Goal: Transaction & Acquisition: Purchase product/service

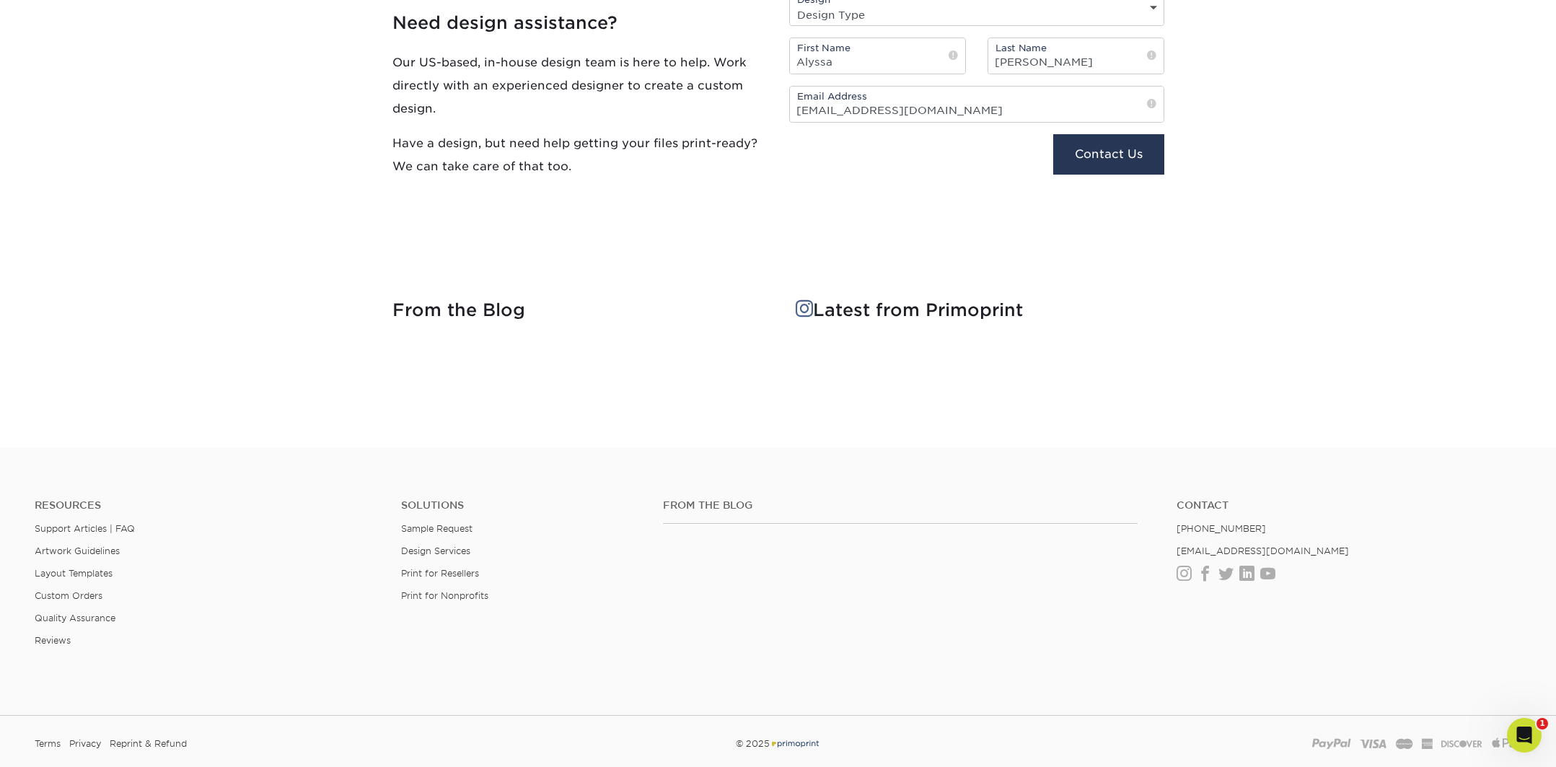
scroll to position [2547, 0]
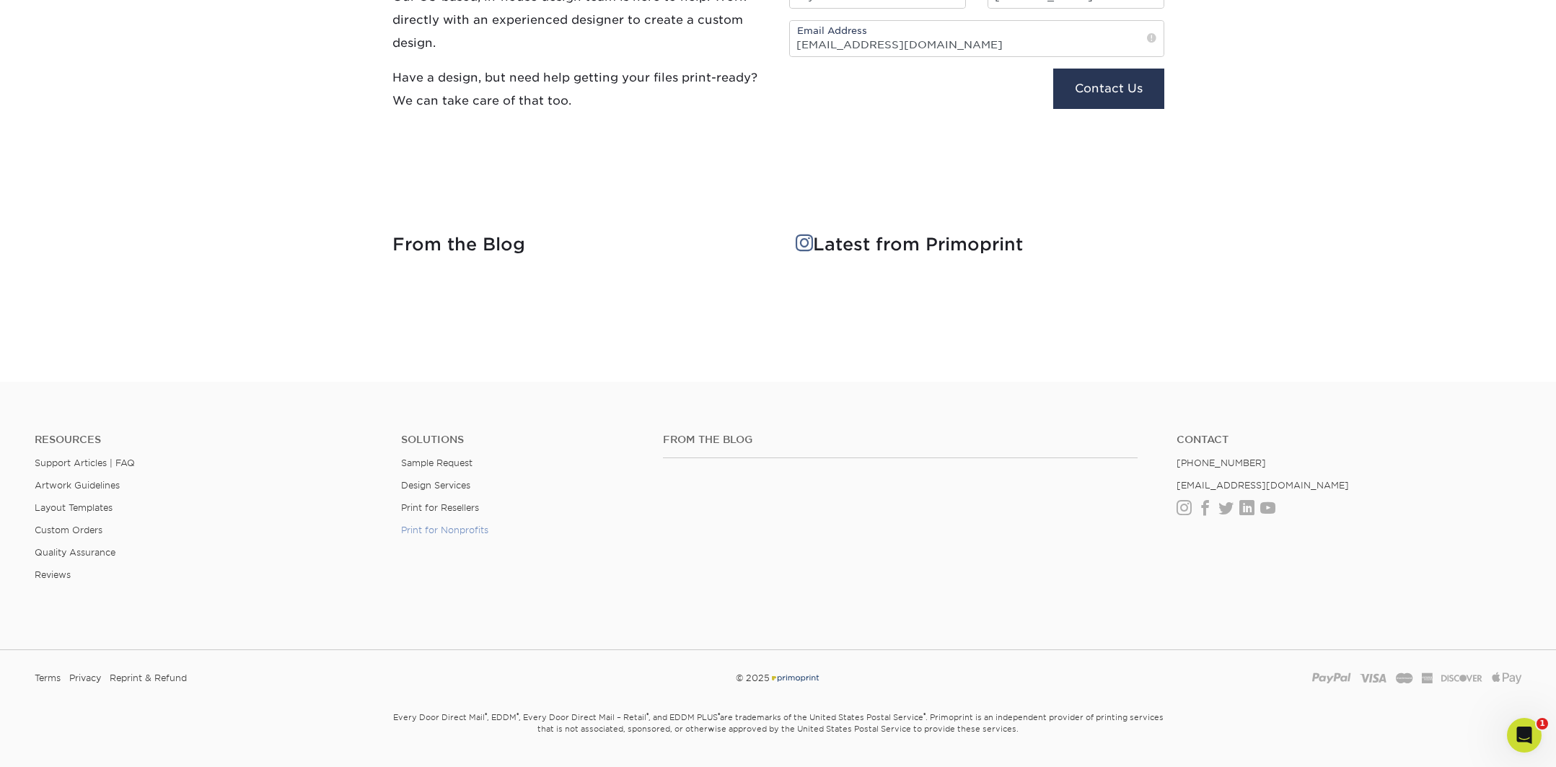
click at [480, 528] on link "Print for Nonprofits" at bounding box center [444, 529] width 87 height 11
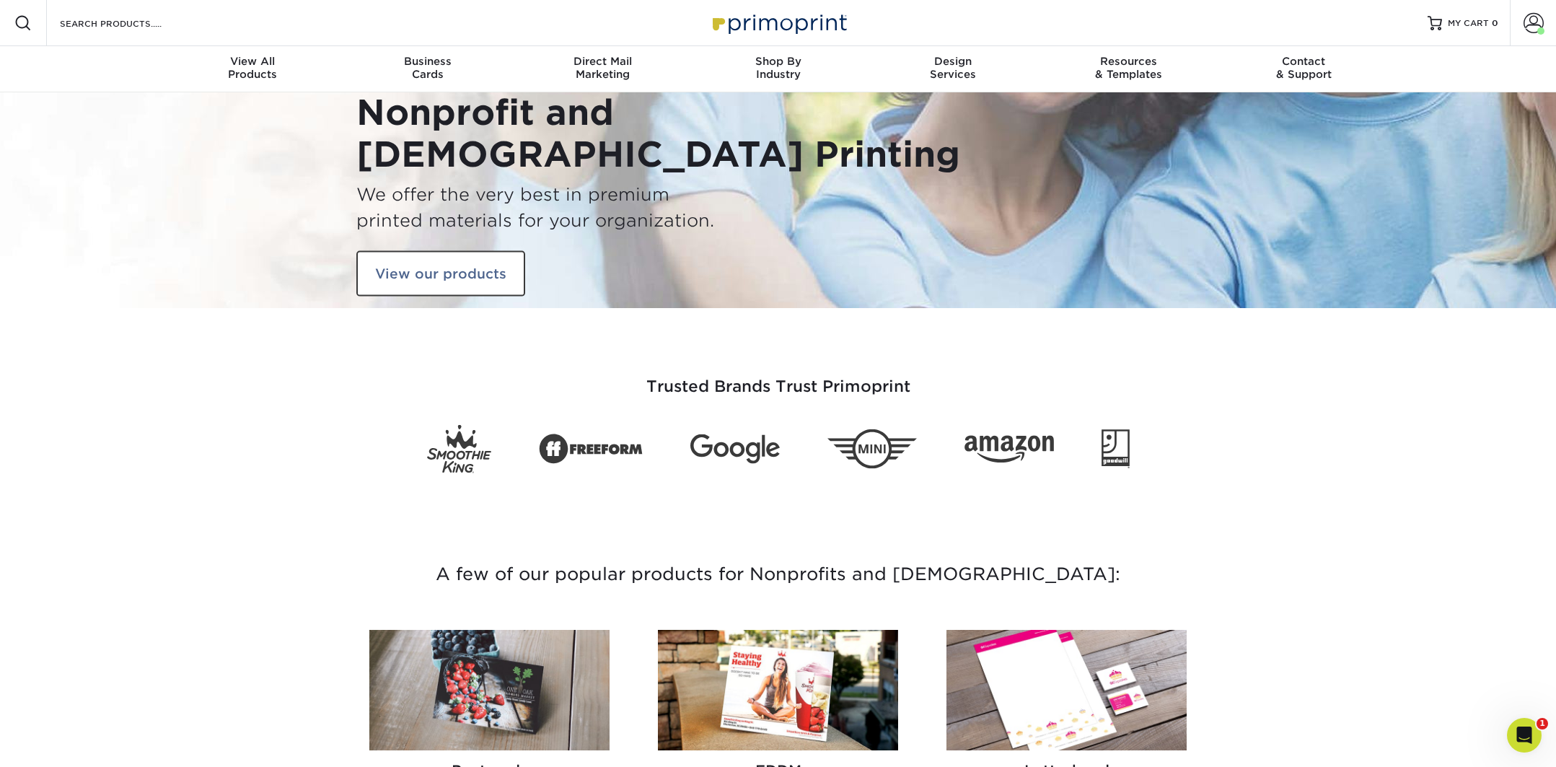
click at [447, 240] on div "Nonprofit and [DEMOGRAPHIC_DATA] Printing We offer the very best in premium pri…" at bounding box center [561, 200] width 411 height 216
click at [454, 268] on link "View our products" at bounding box center [440, 273] width 169 height 46
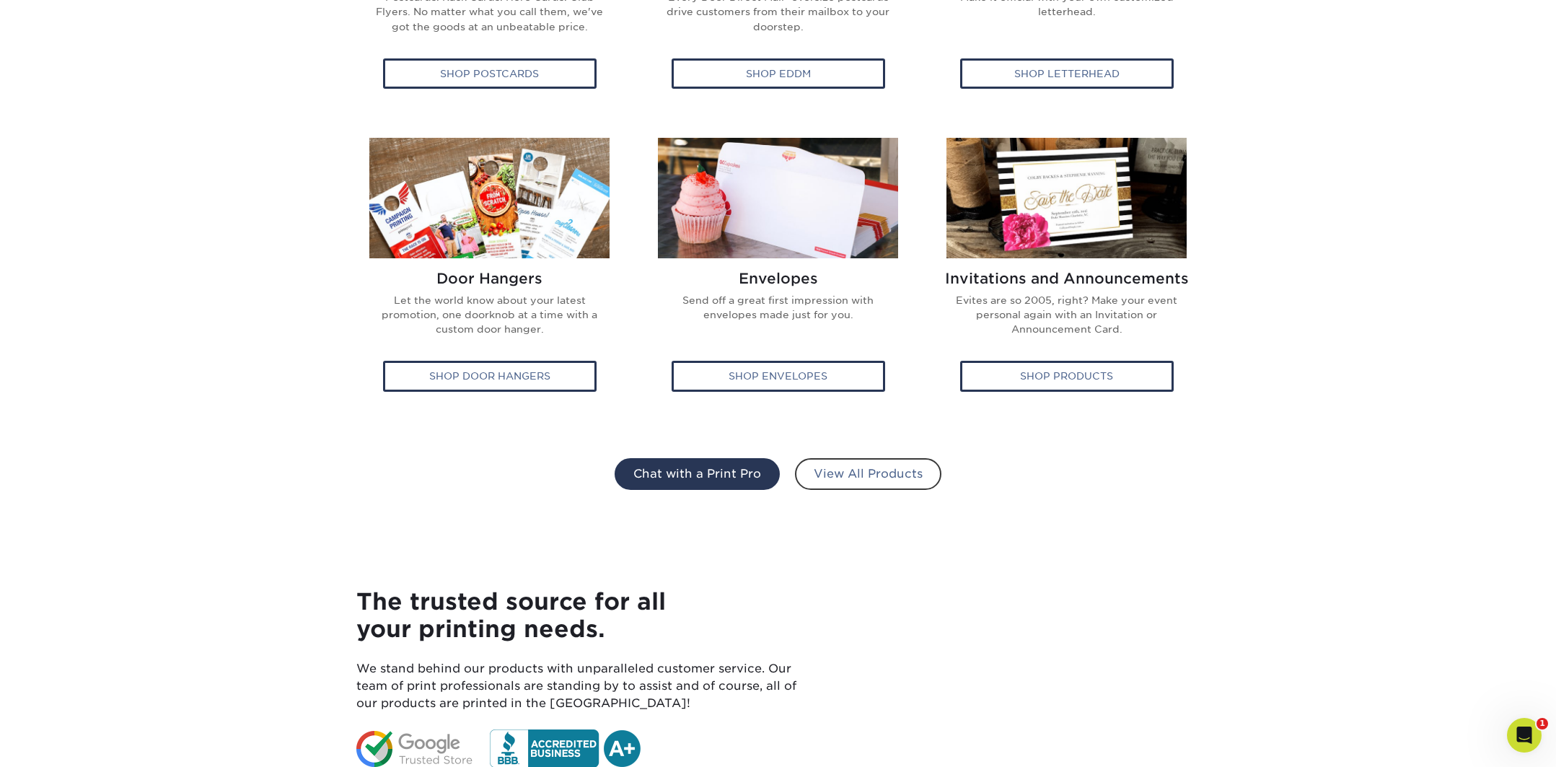
scroll to position [855, 0]
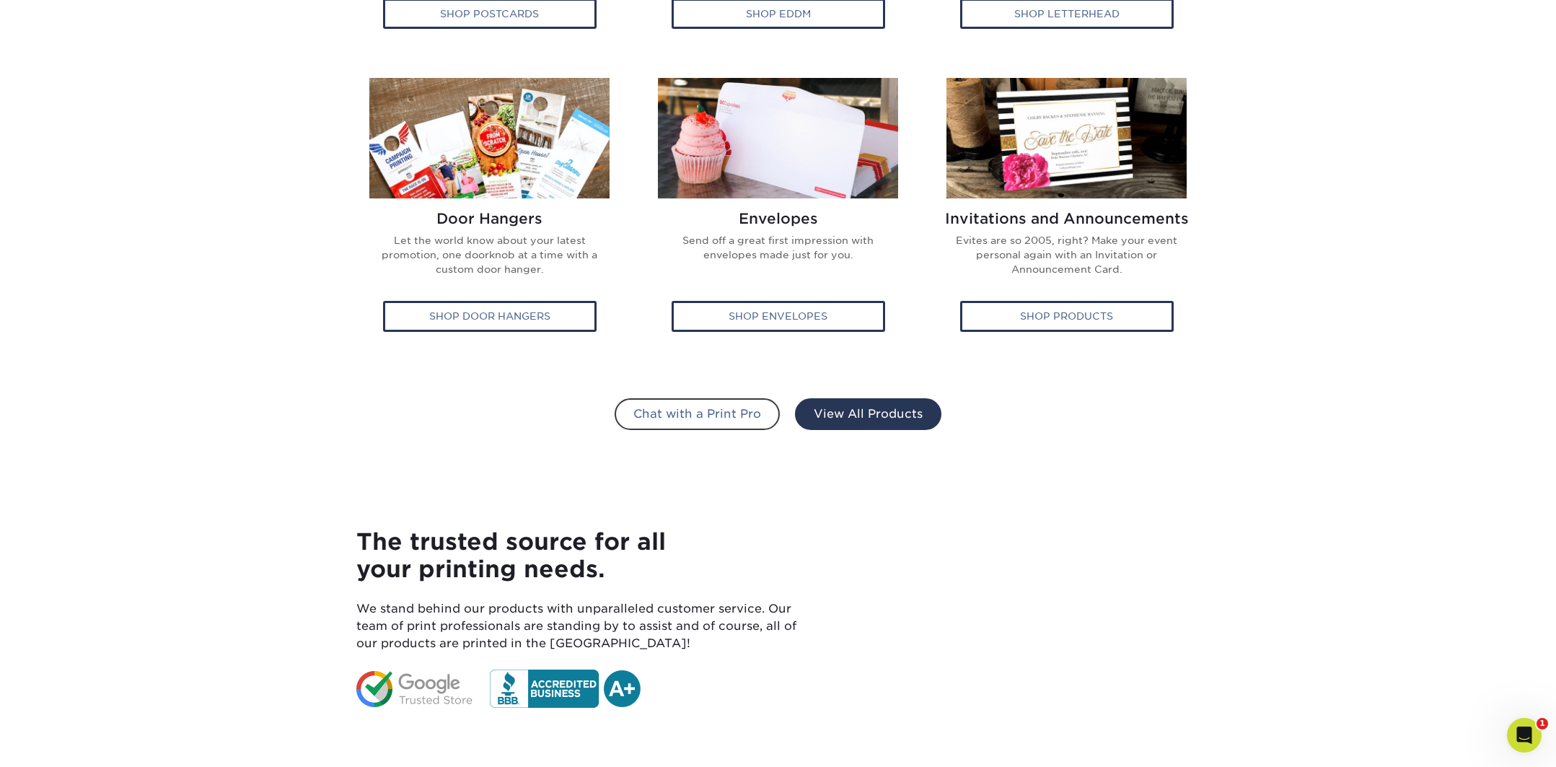
click at [865, 426] on link "View All Products" at bounding box center [868, 414] width 146 height 32
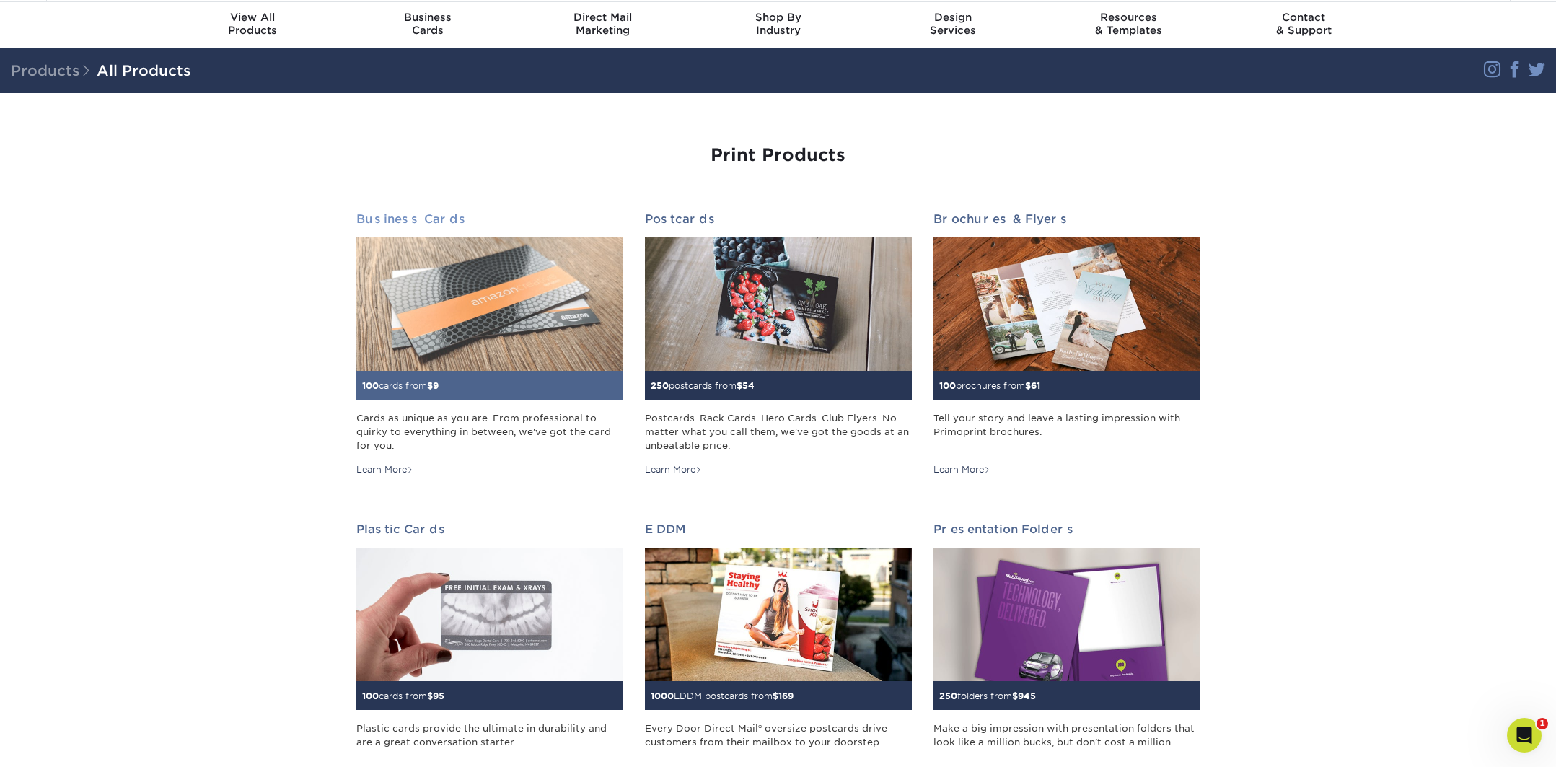
click at [431, 304] on img at bounding box center [489, 303] width 267 height 133
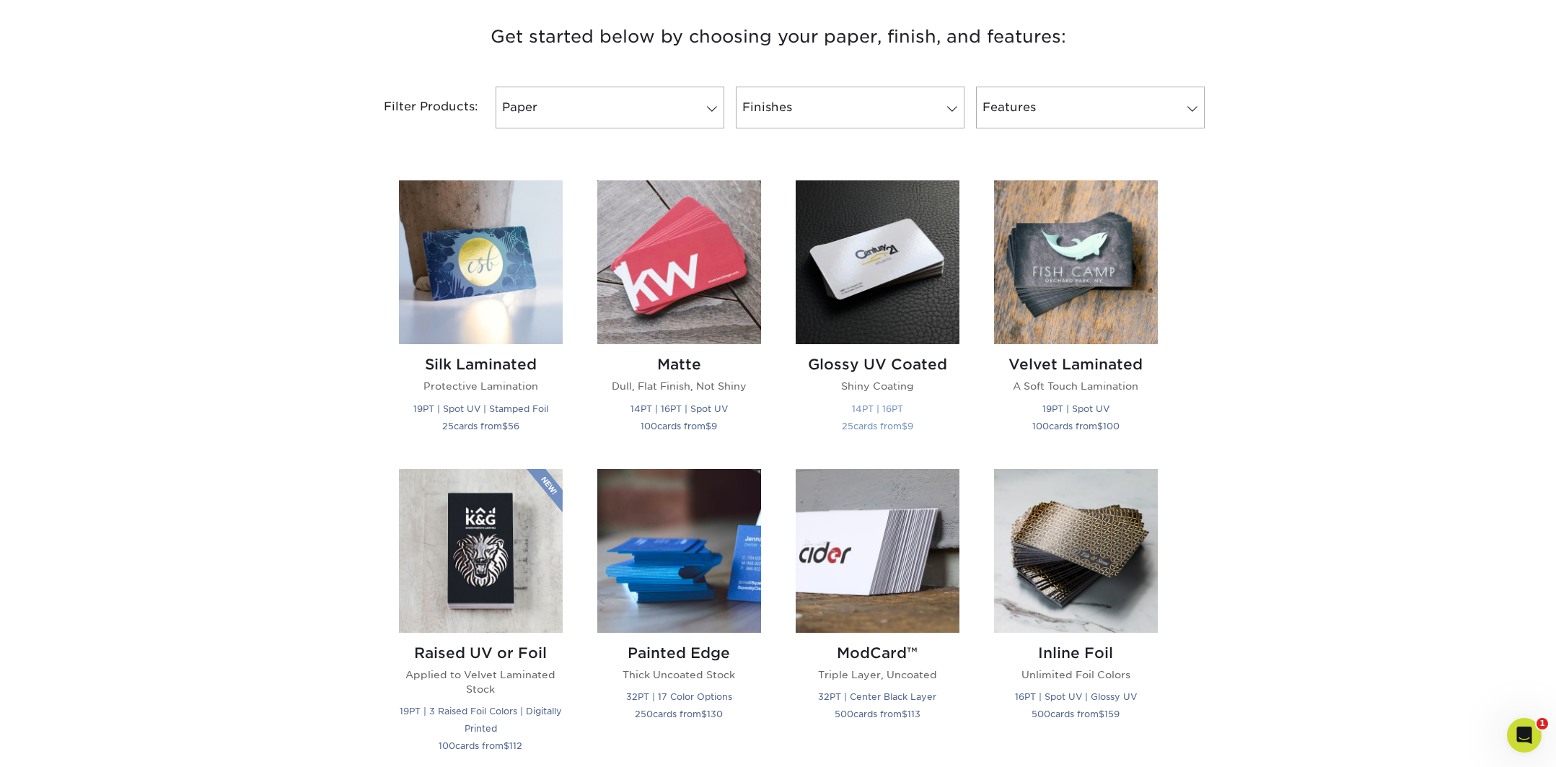
scroll to position [551, 0]
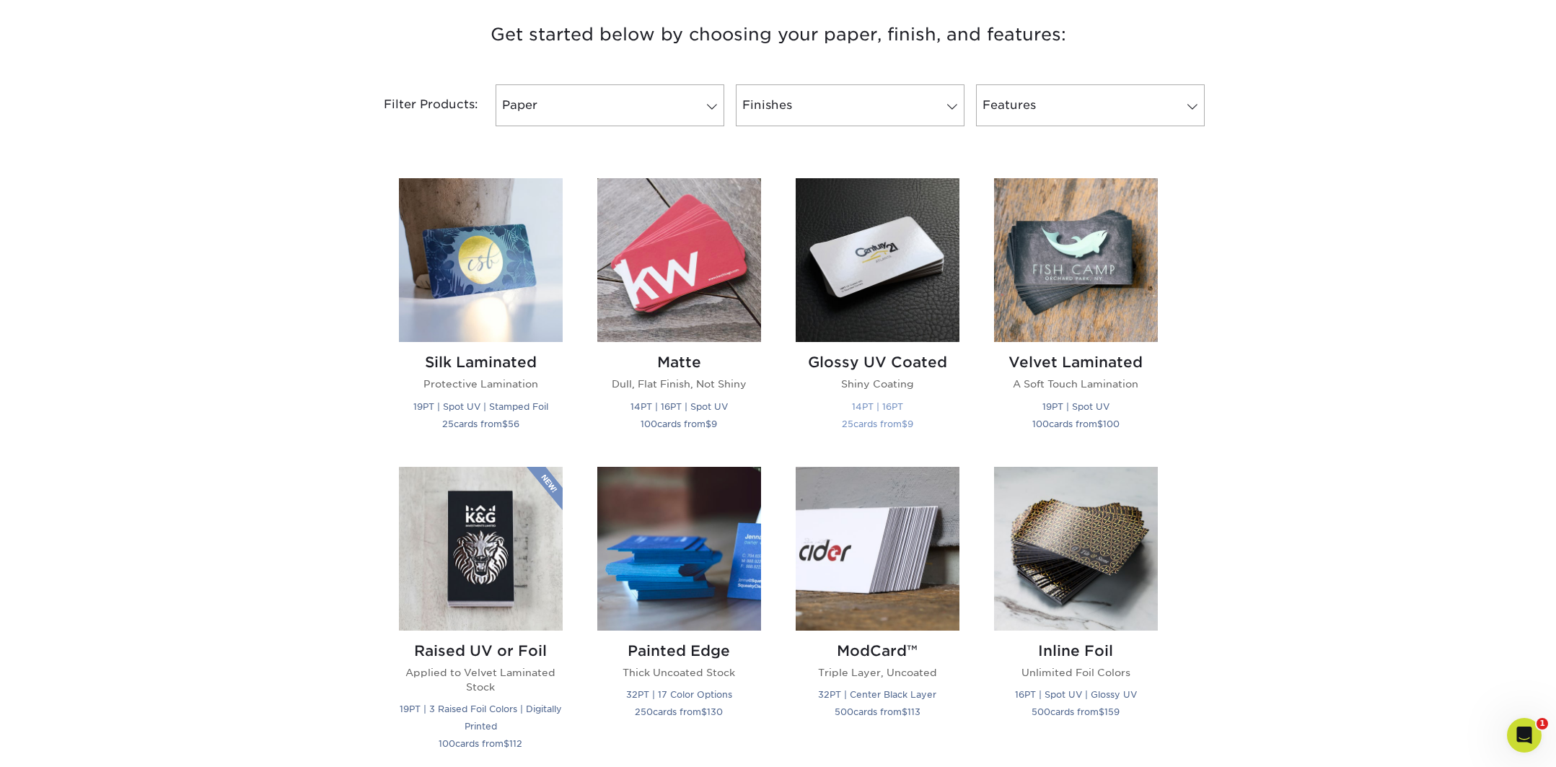
click at [886, 296] on img at bounding box center [878, 260] width 164 height 164
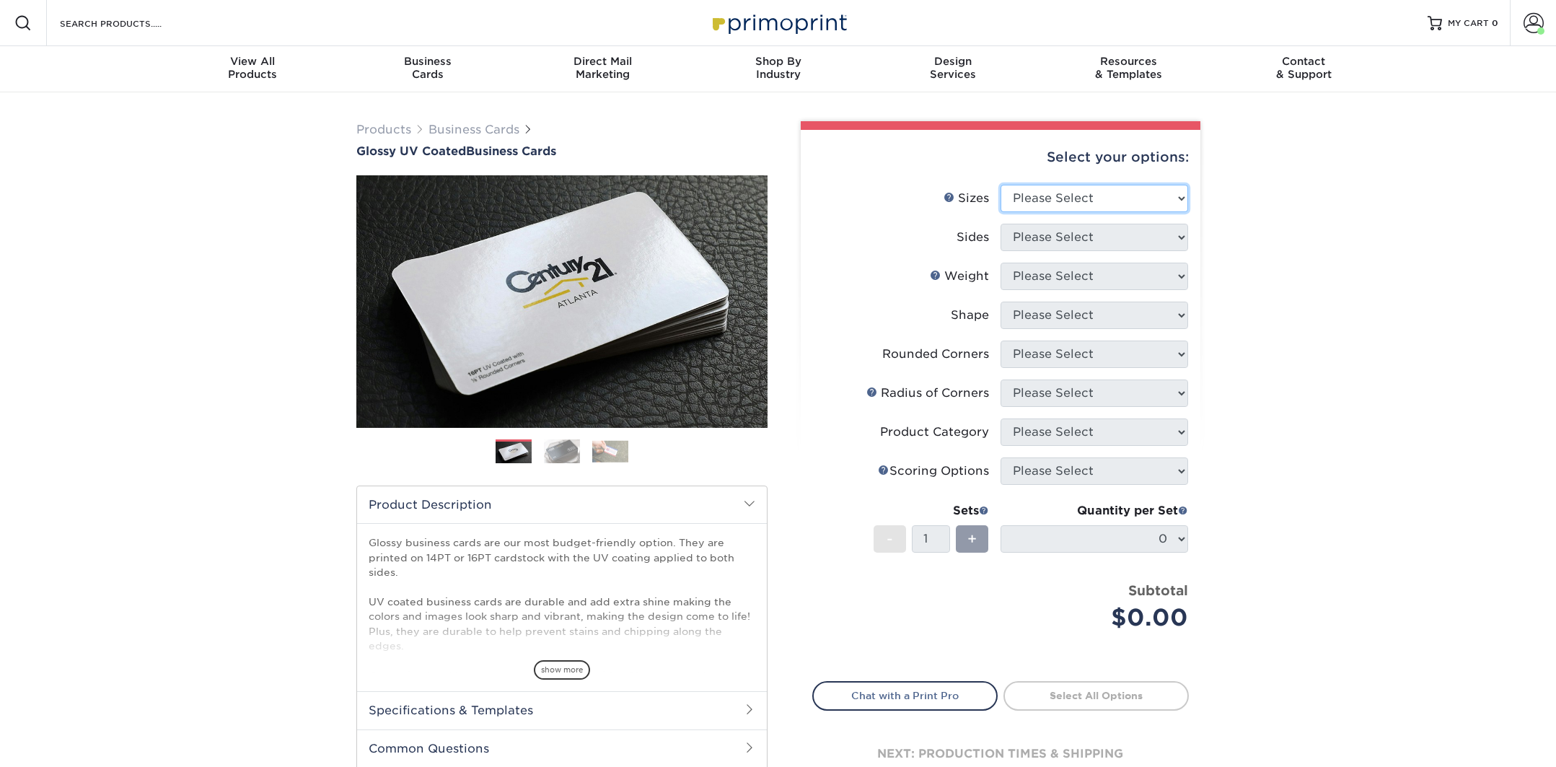
click at [1041, 197] on select "Please Select 1.5" x 3.5" - Mini 1.75" x 3.5" - Mini 2" x 2" - Square 2" x 3" -…" at bounding box center [1094, 198] width 188 height 27
select select "2.00x3.50"
click at [1000, 185] on select "Please Select 1.5" x 3.5" - Mini 1.75" x 3.5" - Mini 2" x 2" - Square 2" x 3" -…" at bounding box center [1094, 198] width 188 height 27
click at [1064, 239] on select "Please Select Print Both Sides Print Front Only" at bounding box center [1094, 237] width 188 height 27
select select "13abbda7-1d64-4f25-8bb2-c179b224825d"
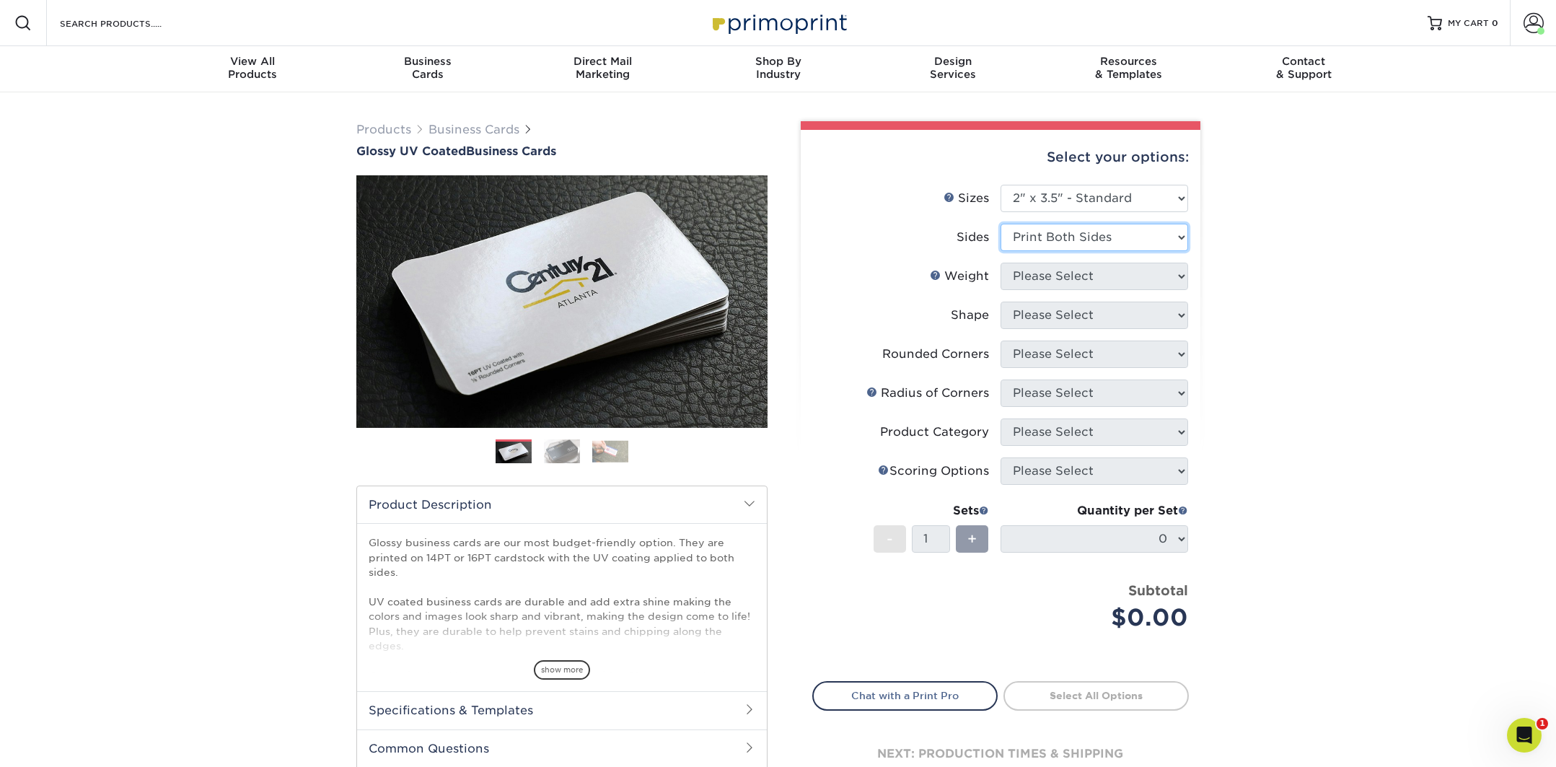
click at [1000, 224] on select "Please Select Print Both Sides Print Front Only" at bounding box center [1094, 237] width 188 height 27
click at [1054, 277] on select "Please Select 16PT 14PT" at bounding box center [1094, 276] width 188 height 27
select select "16PT"
click at [1000, 263] on select "Please Select 16PT 14PT" at bounding box center [1094, 276] width 188 height 27
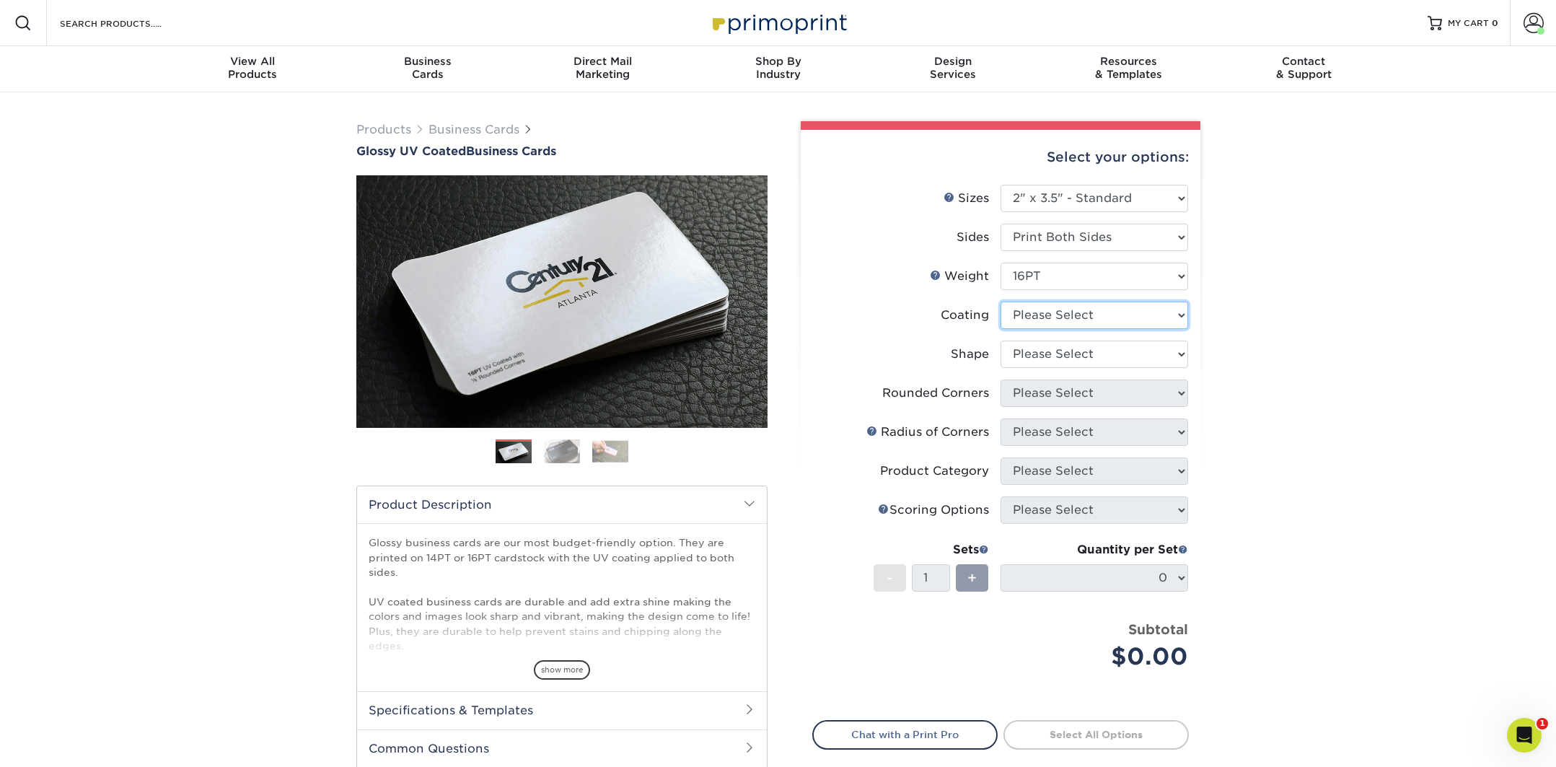
click at [1039, 319] on select at bounding box center [1094, 314] width 188 height 27
select select "1e8116af-acfc-44b1-83dc-8181aa338834"
click at [1000, 301] on select at bounding box center [1094, 314] width 188 height 27
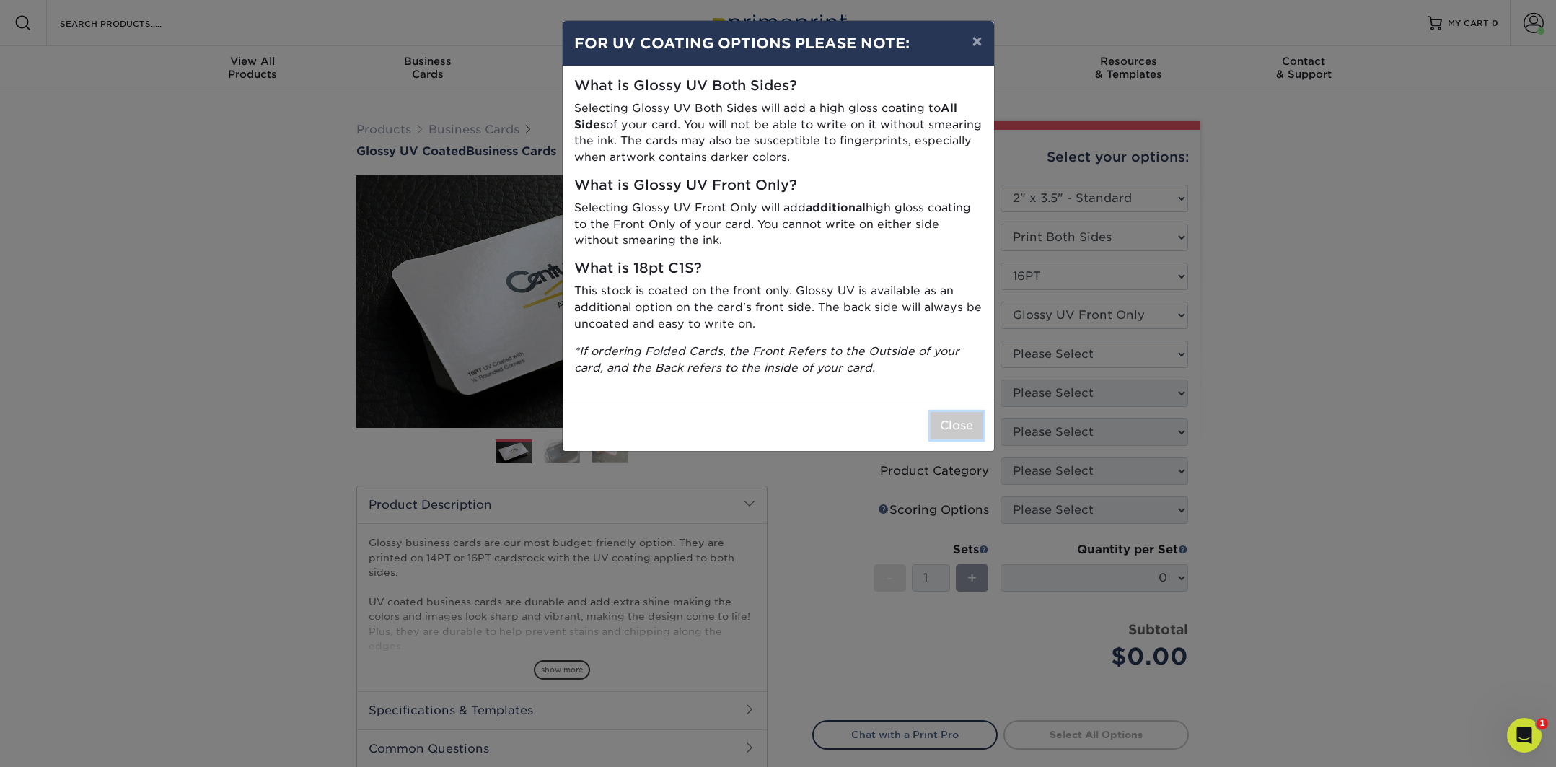
click at [952, 432] on button "Close" at bounding box center [956, 425] width 52 height 27
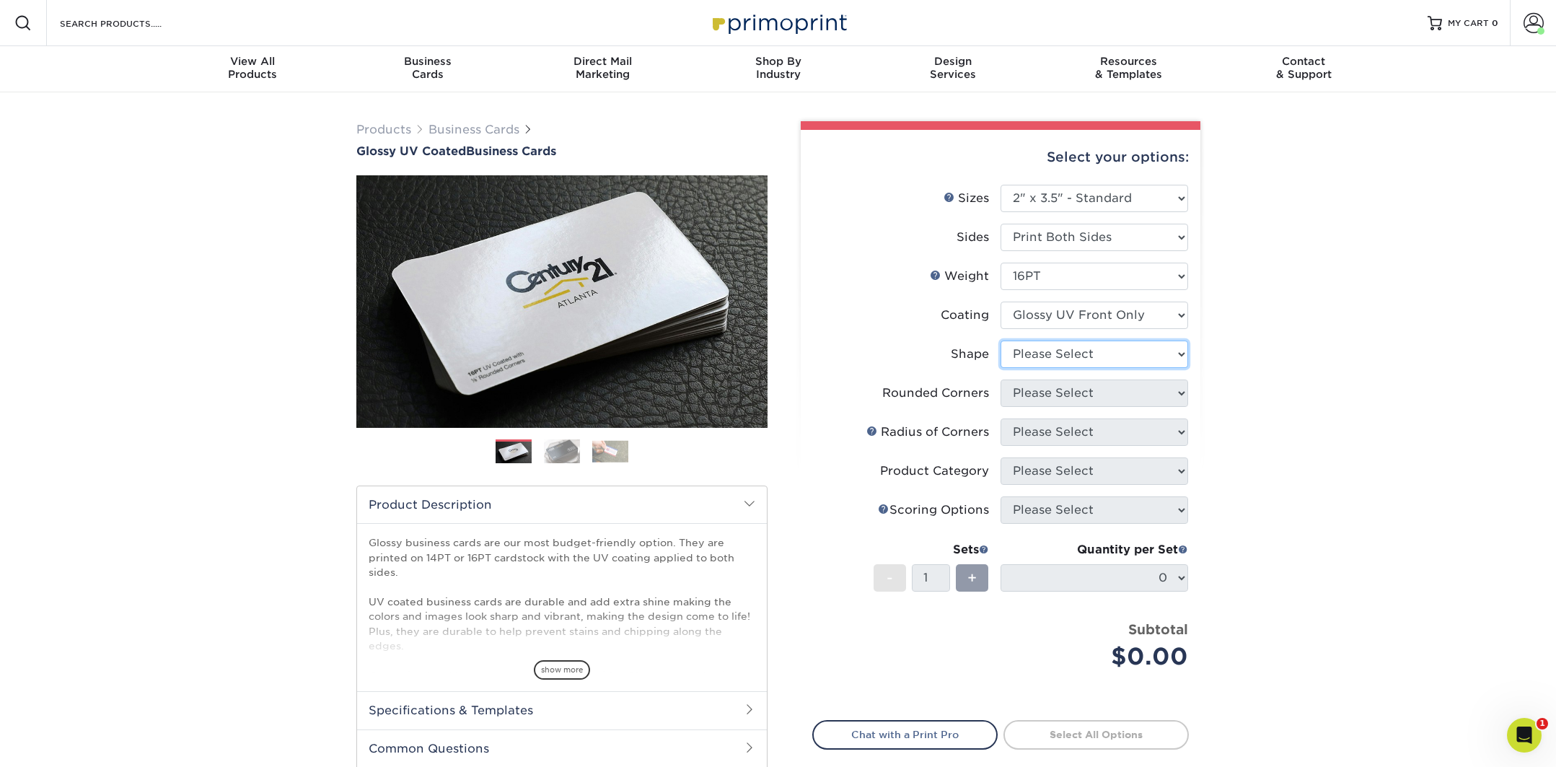
click at [1050, 358] on select "Please Select Standard" at bounding box center [1094, 353] width 188 height 27
select select "standard"
click at [1000, 340] on select "Please Select Standard" at bounding box center [1094, 353] width 188 height 27
click at [1041, 397] on select "Please Select Yes - Round 2 Corners Yes - Round 4 Corners No" at bounding box center [1094, 392] width 188 height 27
select select "0"
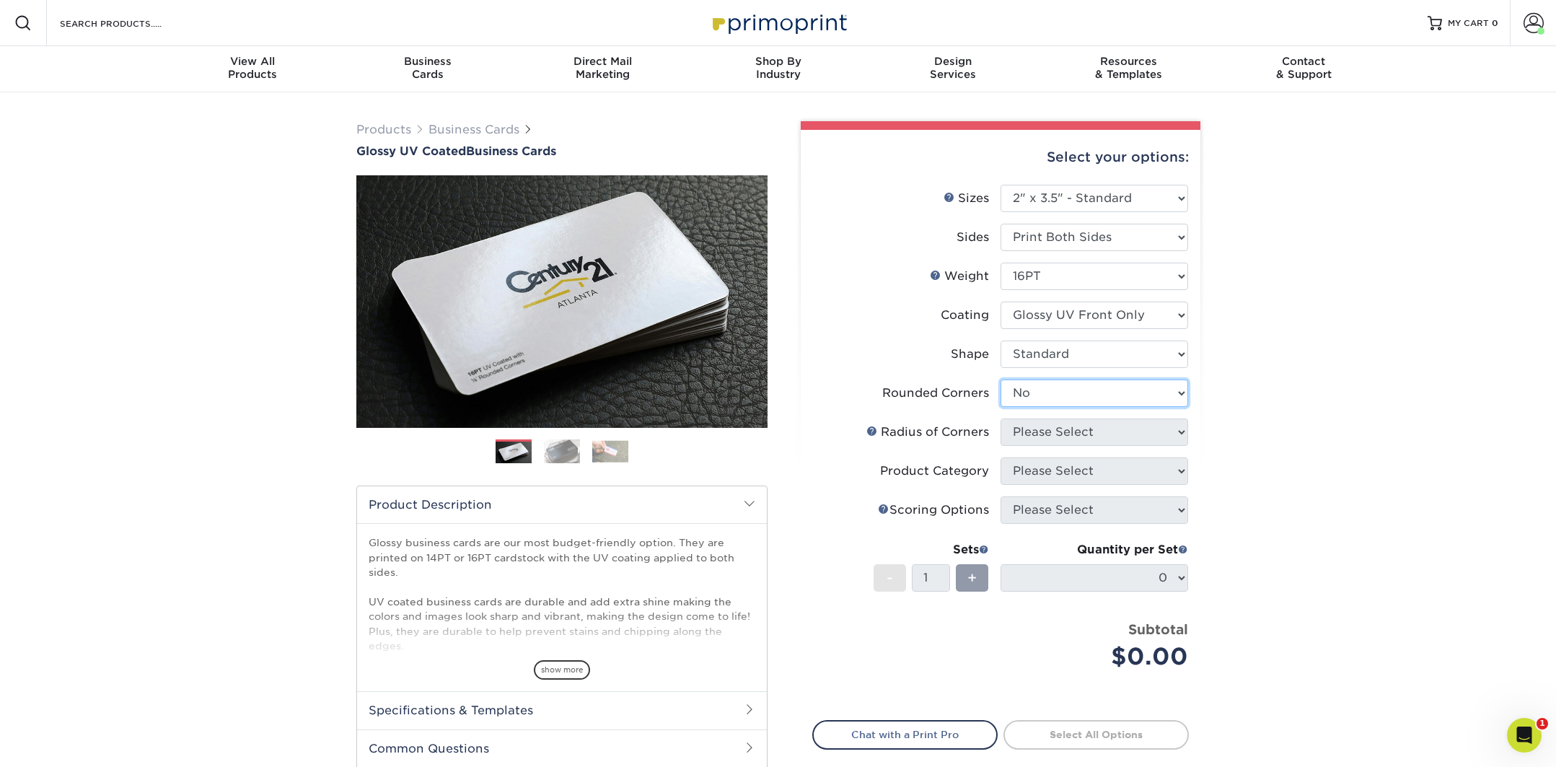
click at [1000, 379] on select "Please Select Yes - Round 2 Corners Yes - Round 4 Corners No" at bounding box center [1094, 392] width 188 height 27
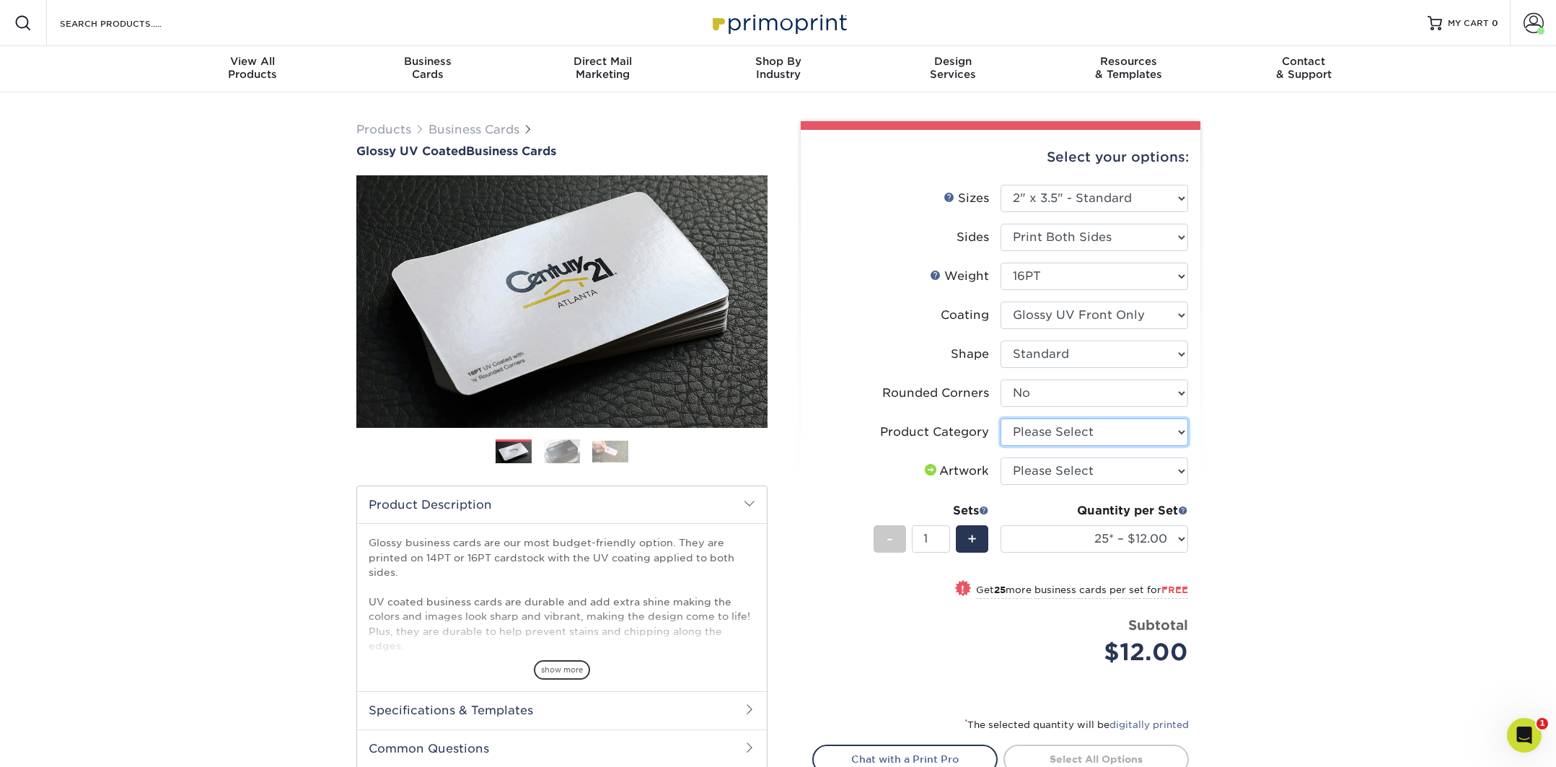
click at [1086, 431] on select "Please Select Business Cards" at bounding box center [1094, 431] width 188 height 27
select select "3b5148f1-0588-4f88-a218-97bcfdce65c1"
click at [1000, 418] on select "Please Select Business Cards" at bounding box center [1094, 431] width 188 height 27
click at [1067, 470] on select "Please Select I will upload files I need a design - $100" at bounding box center [1094, 470] width 188 height 27
select select "upload"
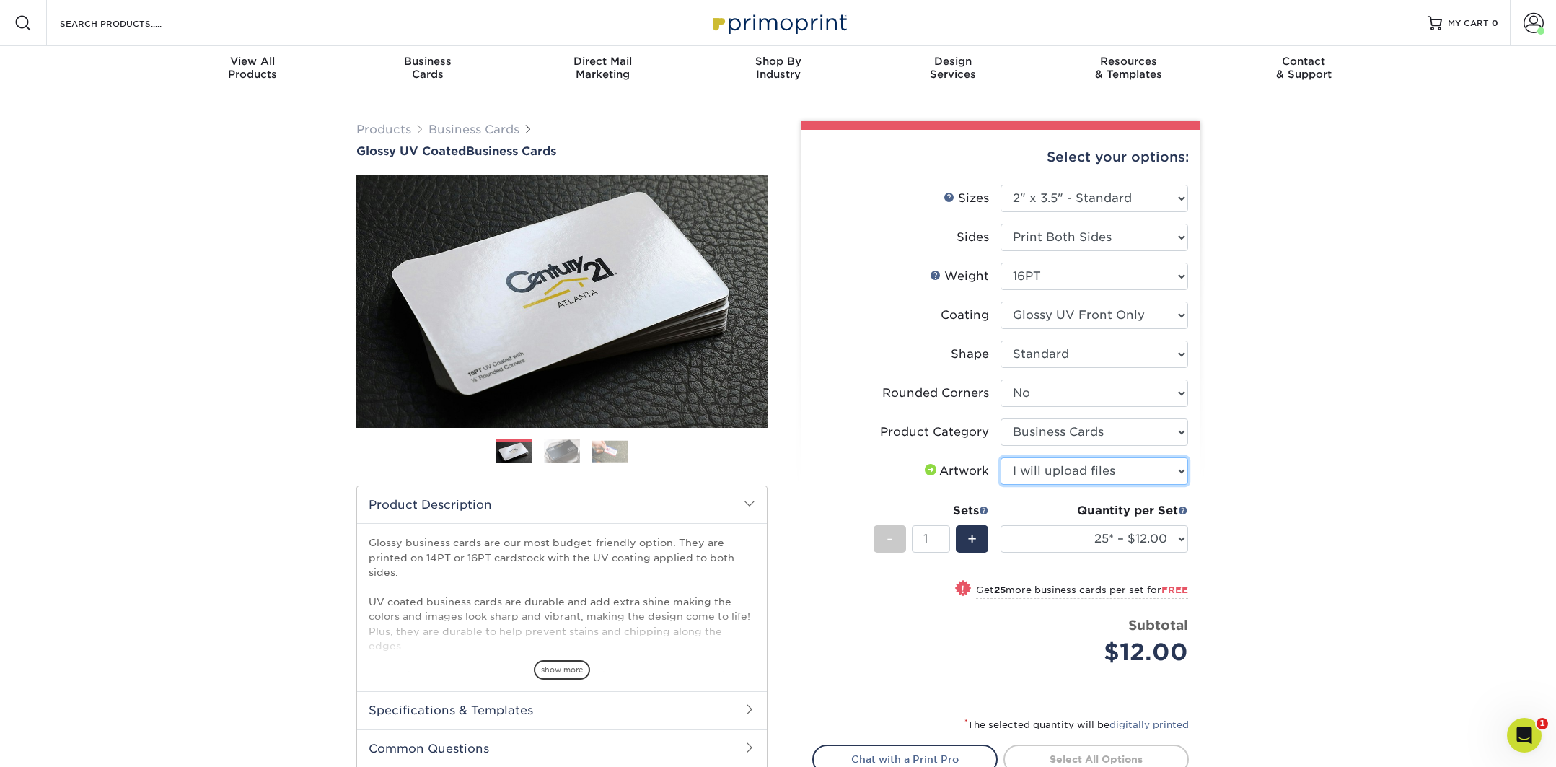
click at [1000, 457] on select "Please Select I will upload files I need a design - $100" at bounding box center [1094, 470] width 188 height 27
click at [1083, 542] on select "25* – $12.00 50* – $12.00 100* – $12.00 250* – $21.00 500 – $42.00 1000 – $53.0…" at bounding box center [1094, 538] width 188 height 27
select select "100* – $12.00"
click at [1000, 525] on select "25* – $12.00 50* – $12.00 100* – $12.00 250* – $21.00 500 – $42.00 1000 – $53.0…" at bounding box center [1094, 538] width 188 height 27
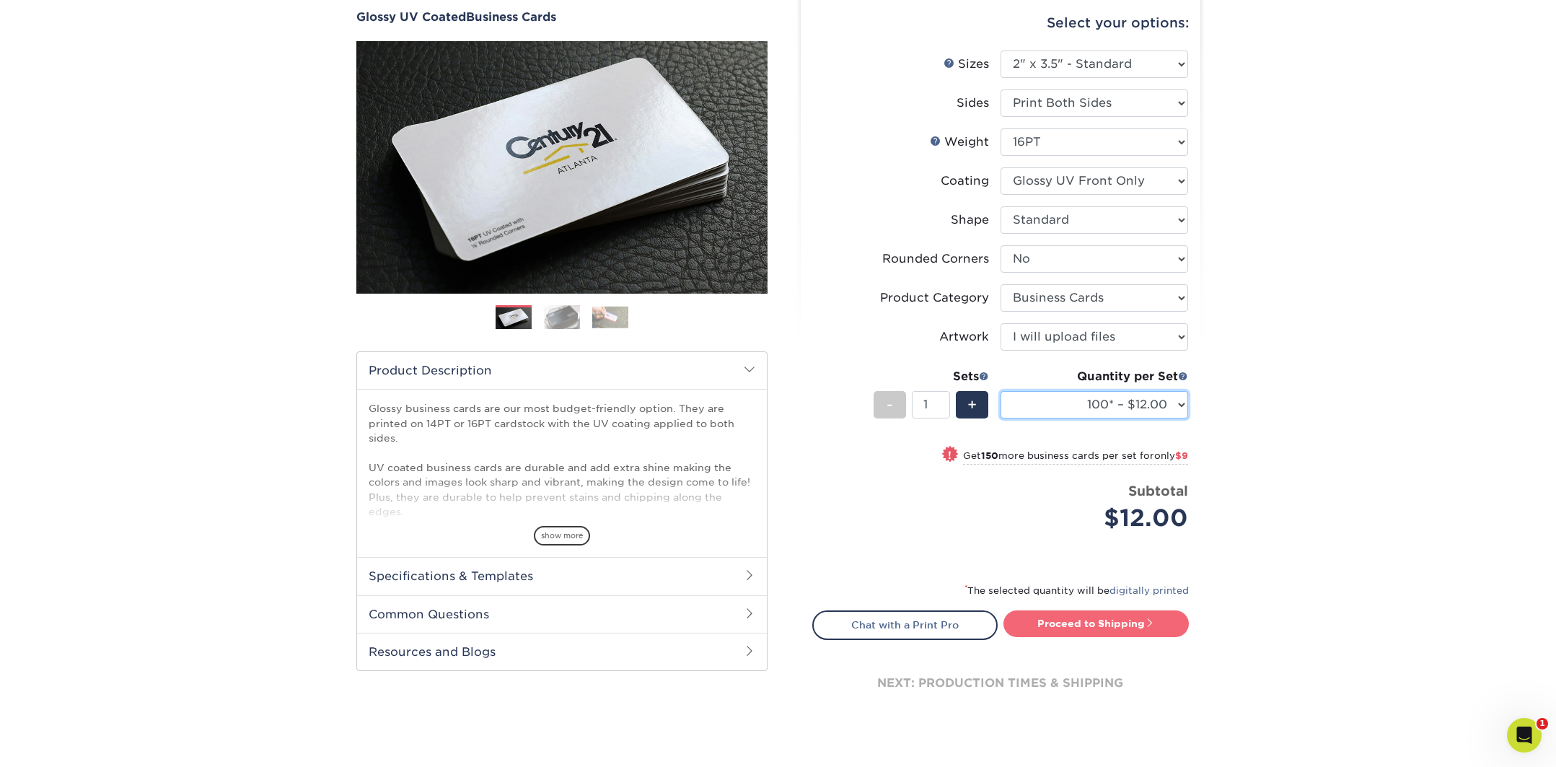
scroll to position [138, 0]
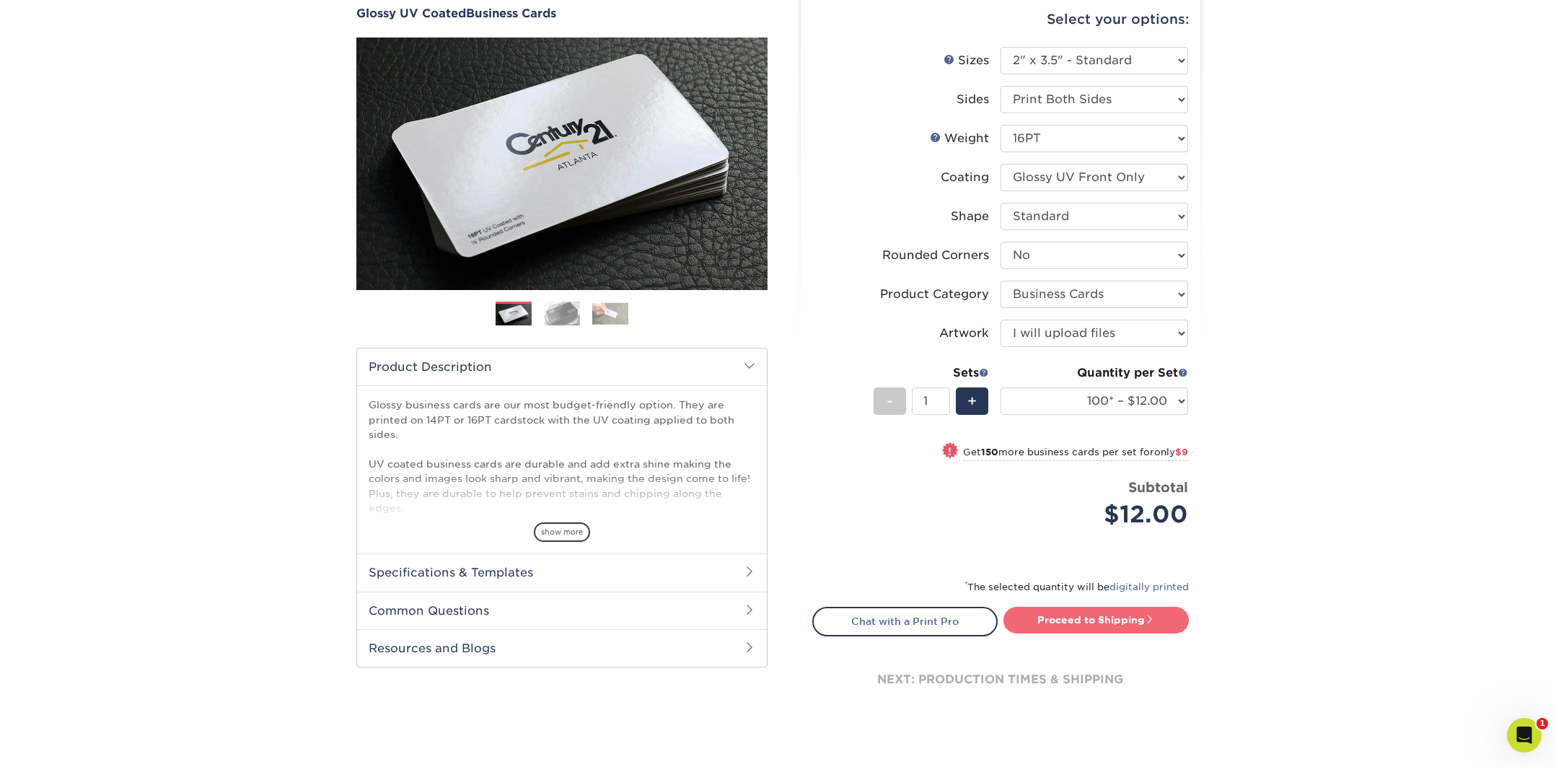
click at [1096, 624] on link "Proceed to Shipping" at bounding box center [1095, 620] width 185 height 26
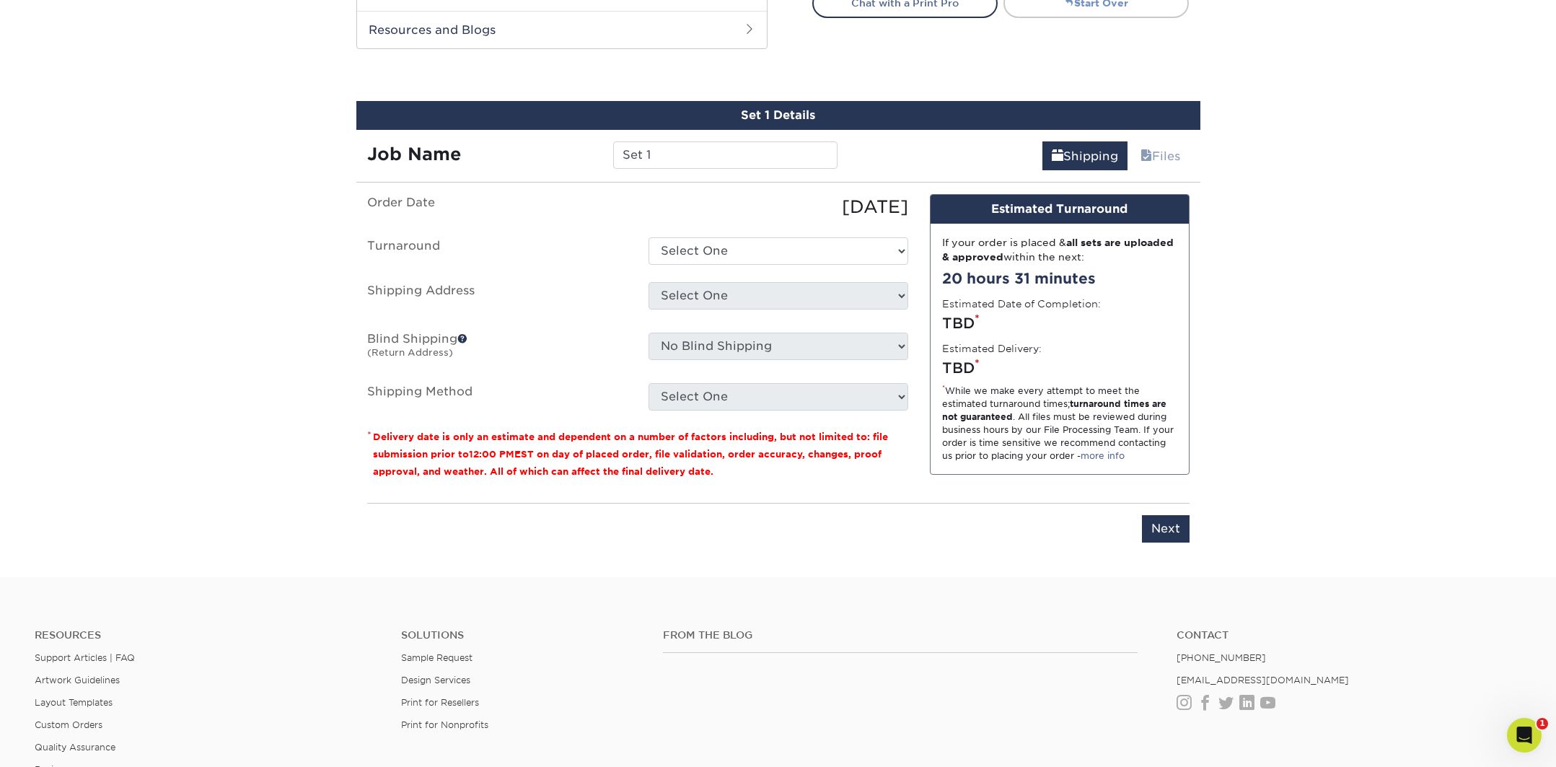
scroll to position [783, 0]
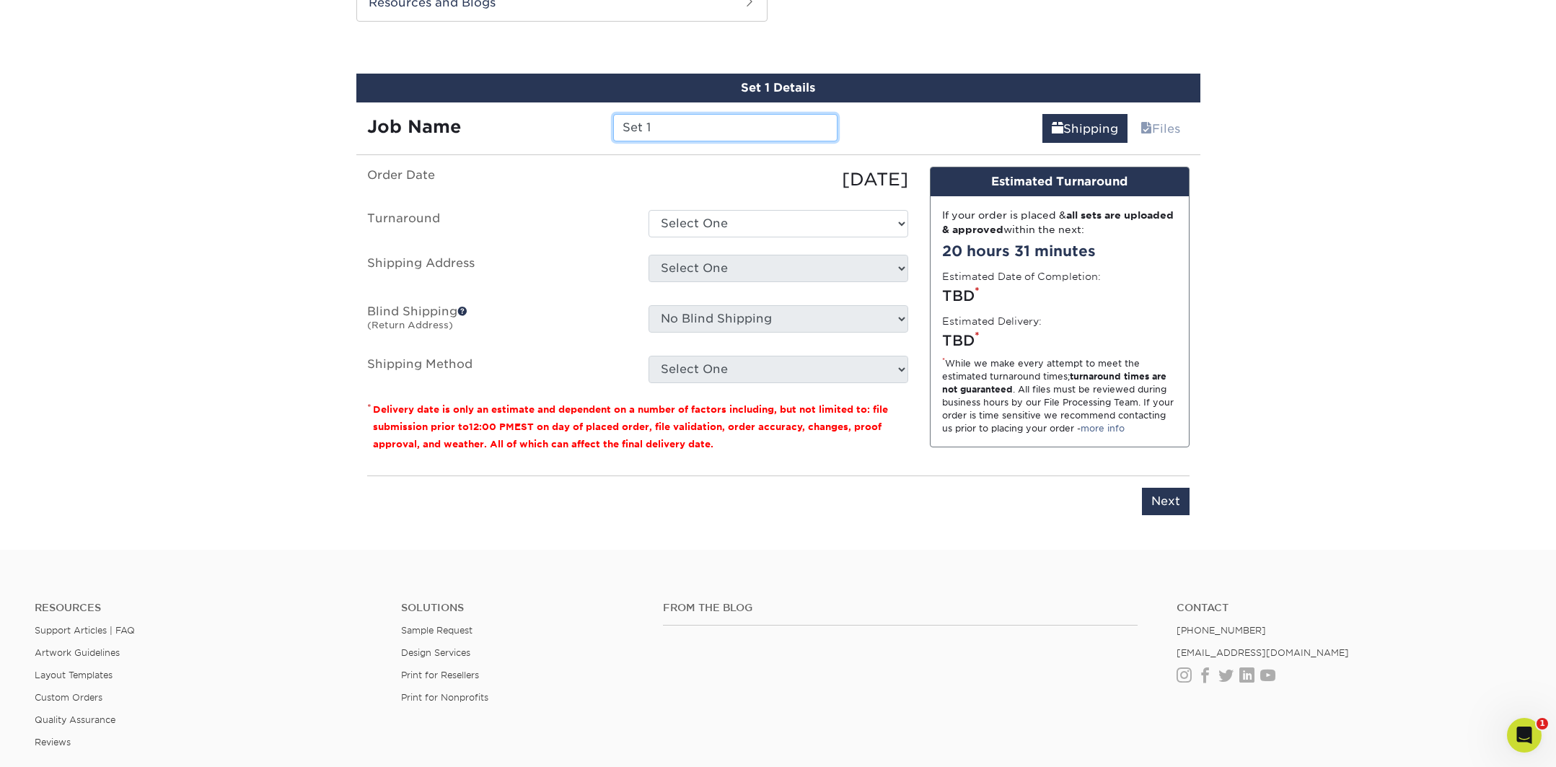
drag, startPoint x: 687, startPoint y: 127, endPoint x: 185, endPoint y: 83, distance: 503.9
type input "Biz Cards- [PERSON_NAME]"
click at [701, 226] on select "Select One 2-4 Business Days 2 Day Next Business Day" at bounding box center [778, 223] width 260 height 27
select select "be9569f8-d32a-4478-88e3-2e190ff951ad"
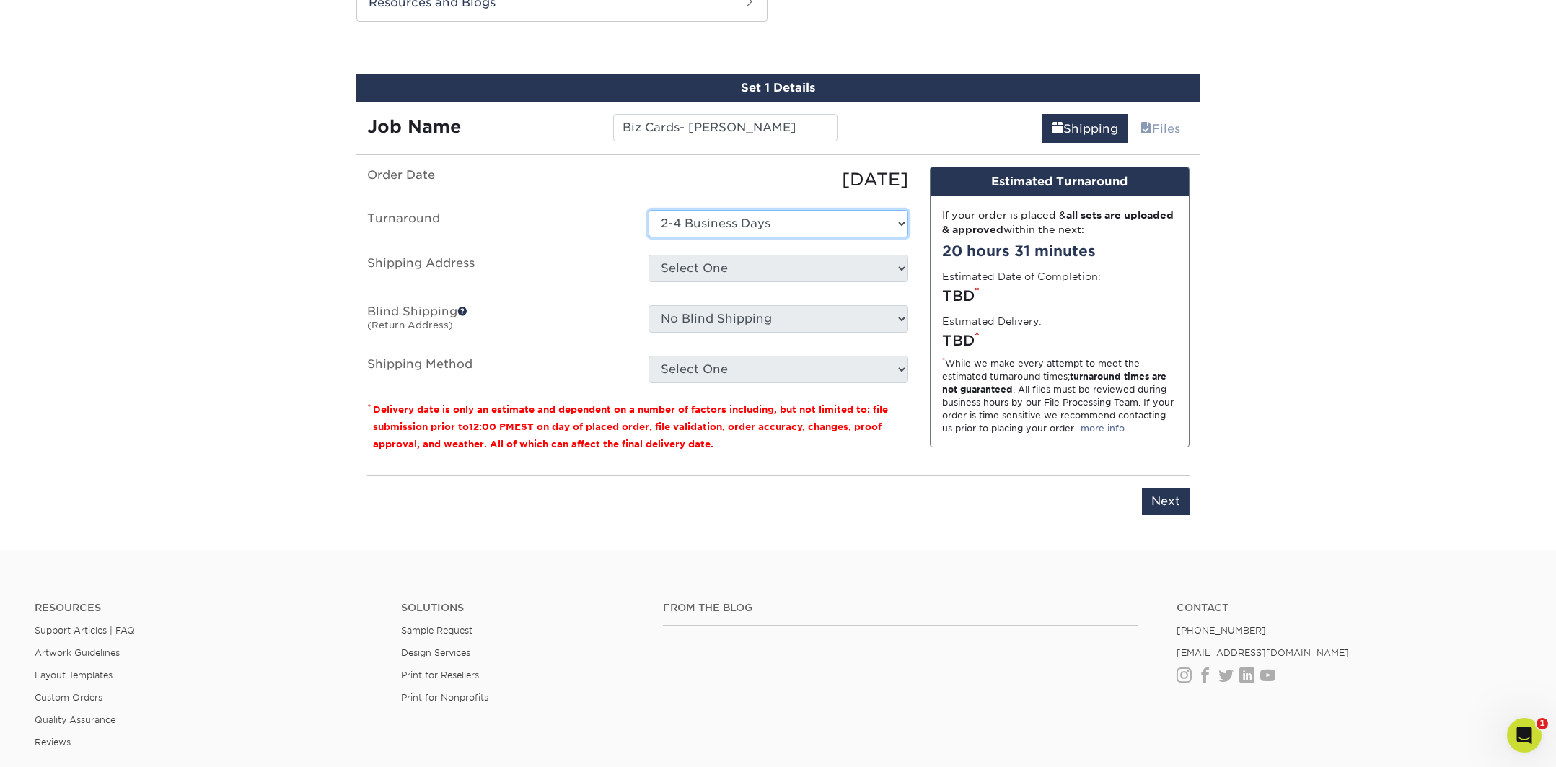
click at [648, 210] on select "Select One 2-4 Business Days 2 Day Next Business Day" at bounding box center [778, 223] width 260 height 27
click at [700, 268] on select "Select One The Club + Add New Address" at bounding box center [778, 268] width 260 height 27
select select "286007"
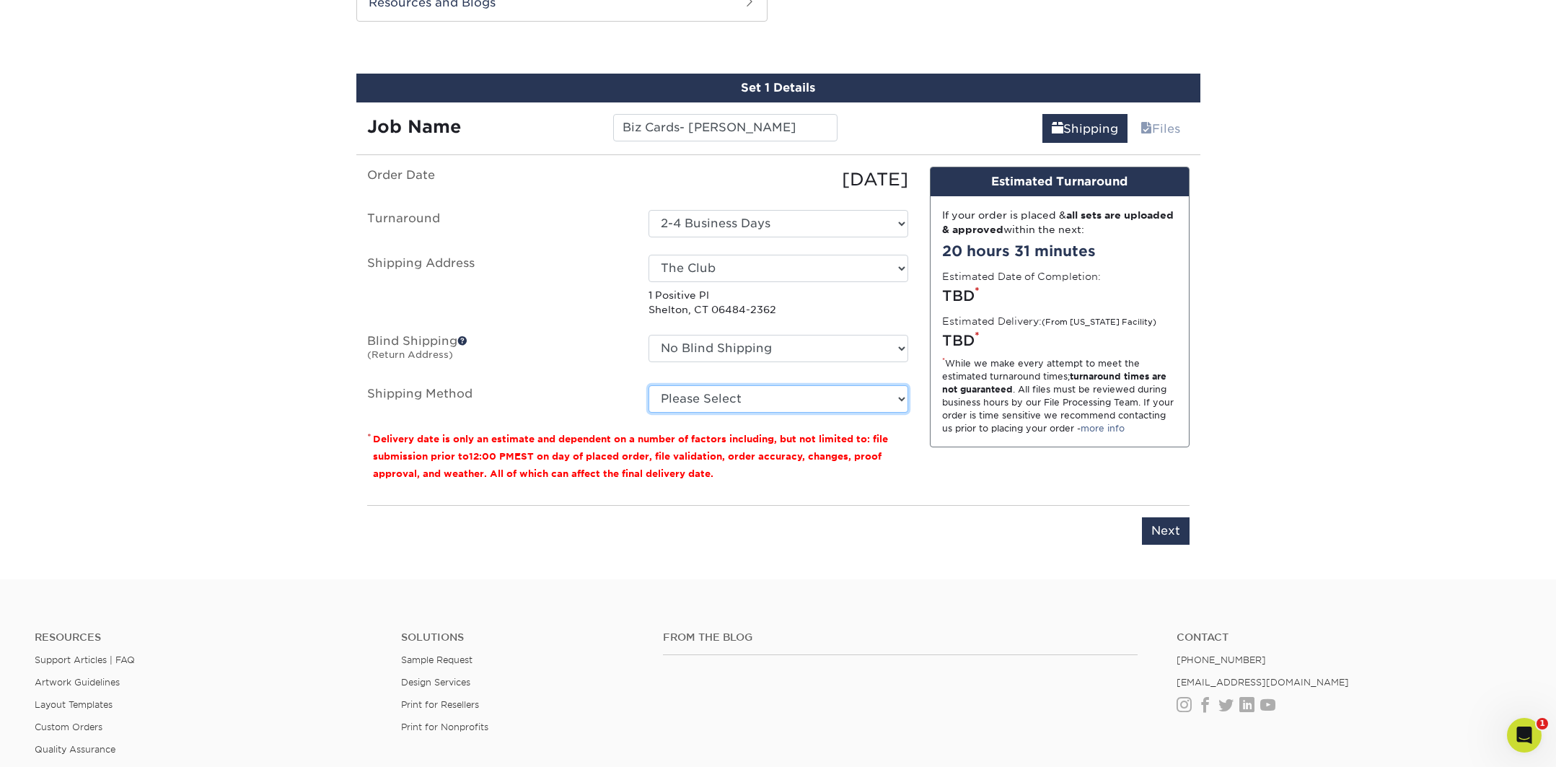
click at [810, 400] on select "Please Select Ground Shipping (+$7.84) 3 Day Shipping Service (+$15.34) 2 Day A…" at bounding box center [778, 398] width 260 height 27
select select "03"
click at [648, 385] on select "Please Select Ground Shipping (+$7.84) 3 Day Shipping Service (+$15.34) 2 Day A…" at bounding box center [778, 398] width 260 height 27
click at [1168, 529] on input "Next" at bounding box center [1166, 530] width 48 height 27
